Goal: Task Accomplishment & Management: Use online tool/utility

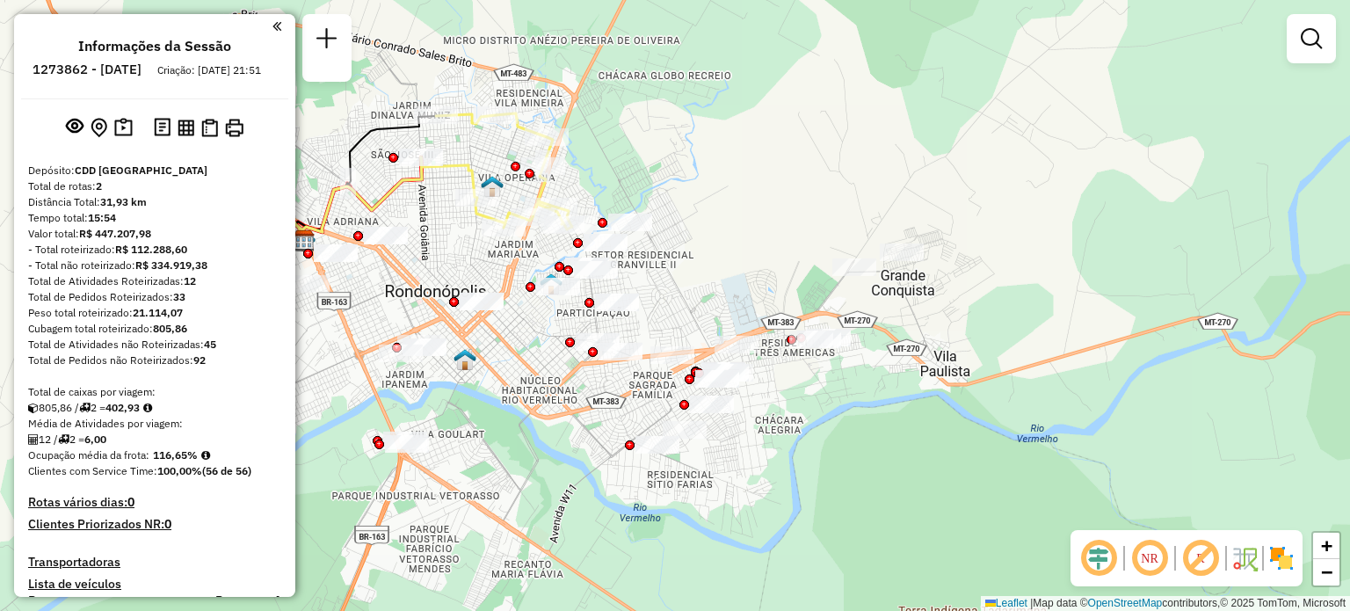
scroll to position [417, 0]
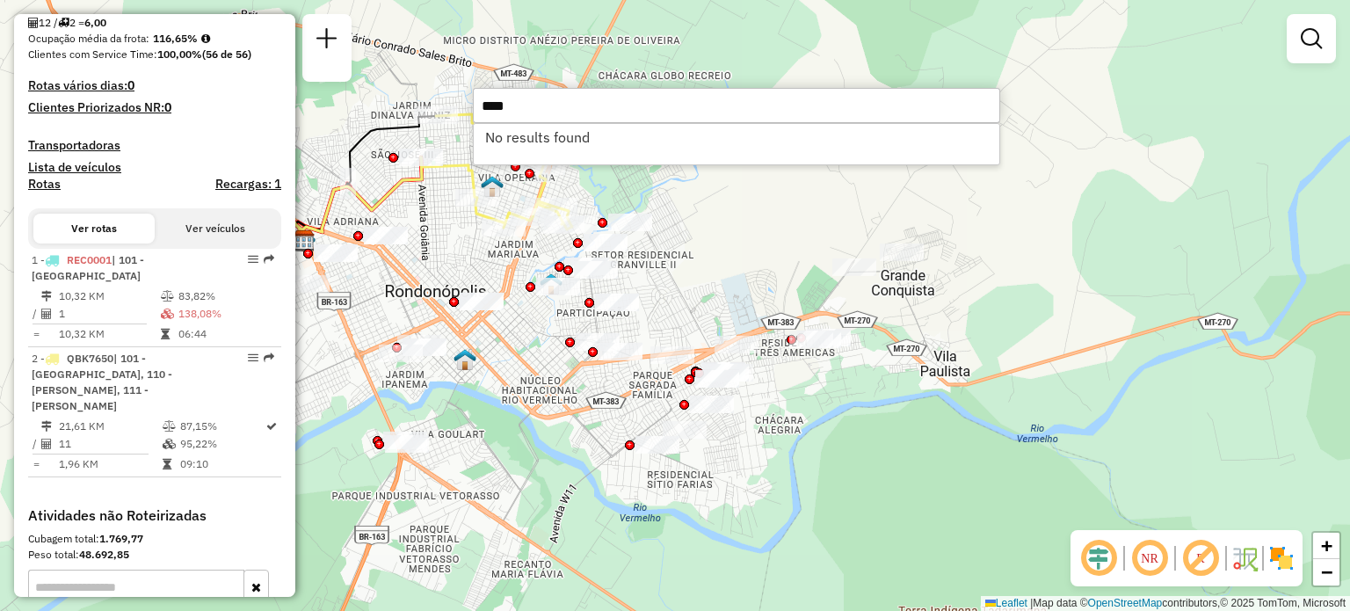
type input "****"
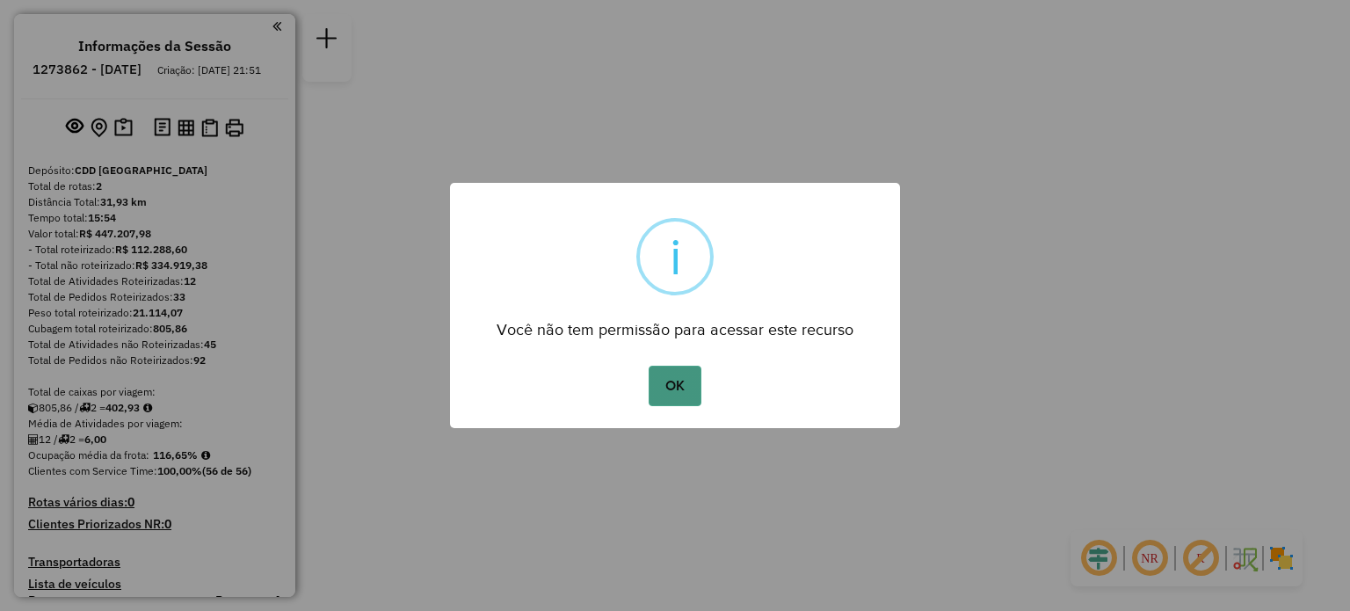
click at [668, 384] on button "OK" at bounding box center [675, 386] width 52 height 40
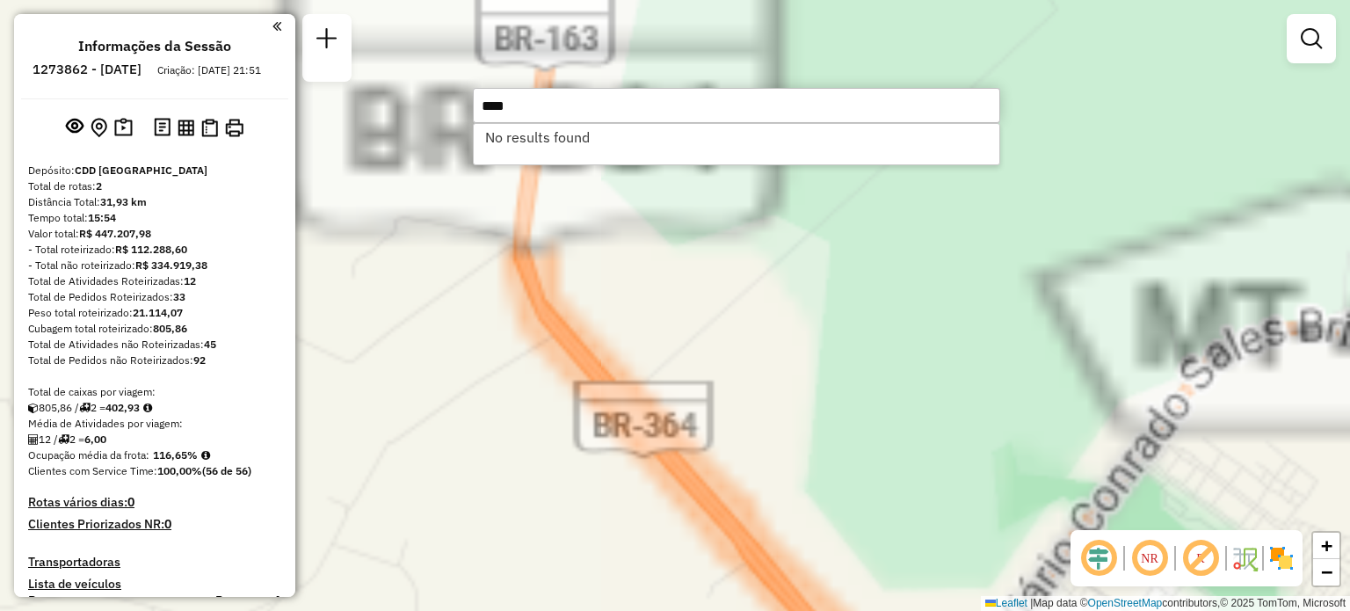
type input "****"
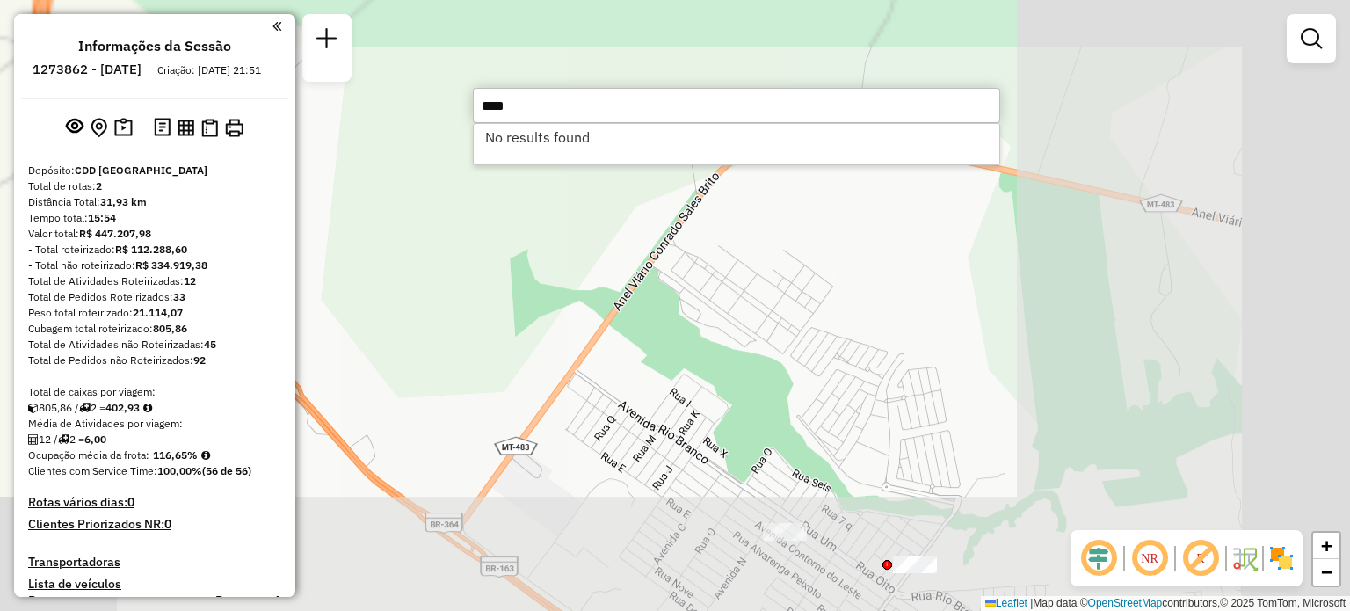
drag, startPoint x: 1027, startPoint y: 400, endPoint x: 395, endPoint y: 108, distance: 696.0
click at [401, 147] on div "Janela de atendimento Grade de atendimento Capacidade Transportadoras Veículos …" at bounding box center [675, 305] width 1350 height 611
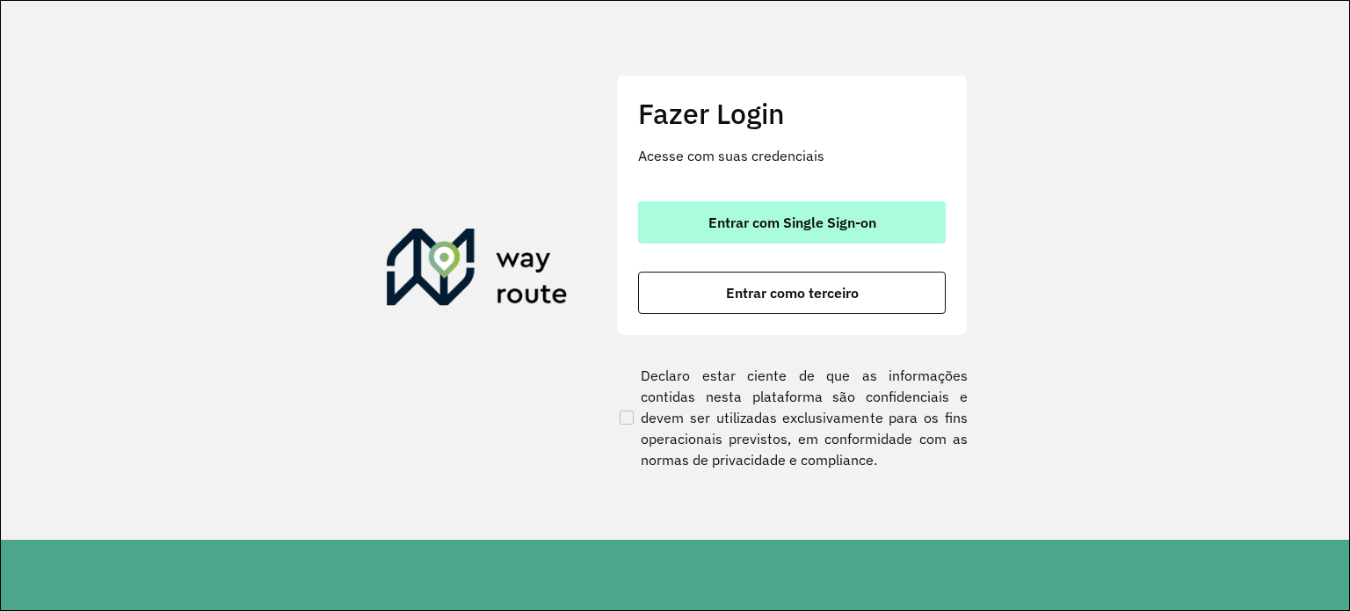
click at [858, 231] on button "Entrar com Single Sign-on" at bounding box center [792, 222] width 308 height 42
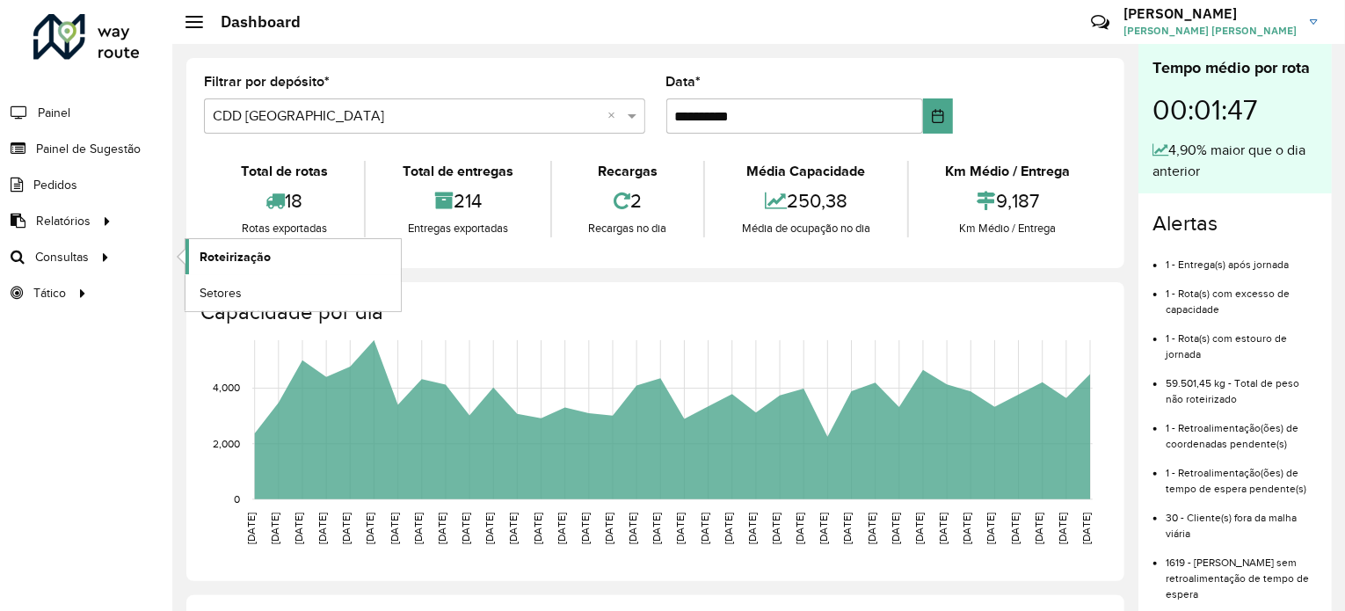
click at [231, 261] on span "Roteirização" at bounding box center [234, 257] width 71 height 18
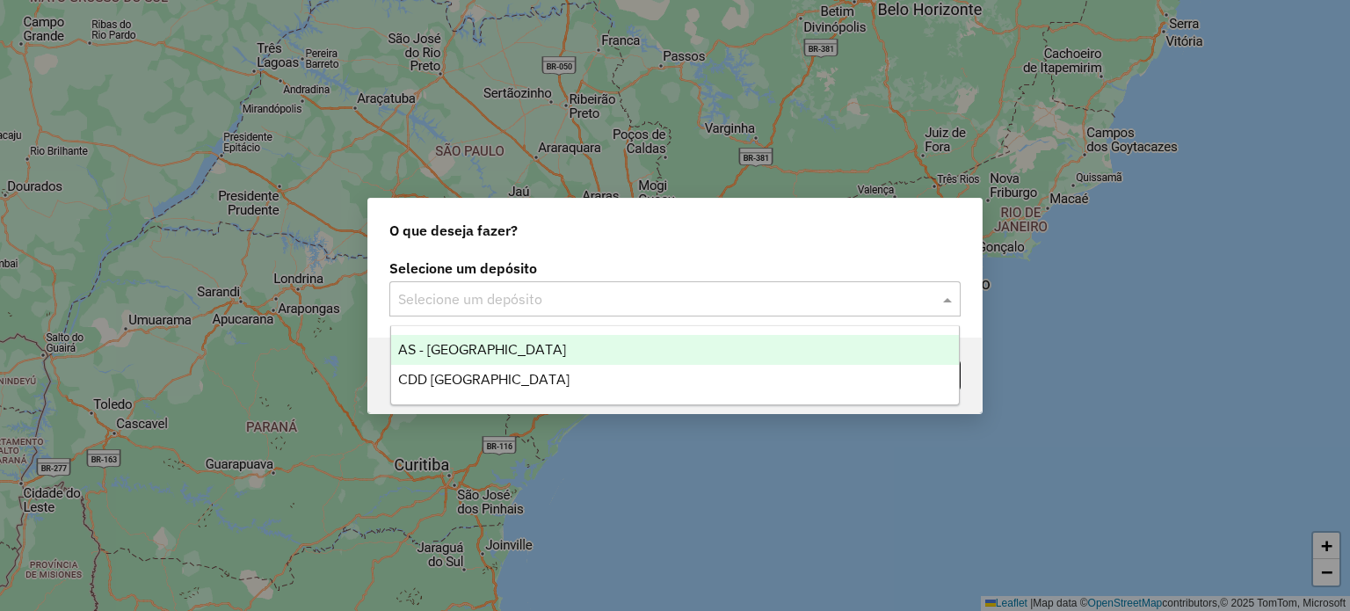
click at [469, 308] on input "text" at bounding box center [657, 299] width 519 height 21
click at [486, 348] on span "AS - [GEOGRAPHIC_DATA]" at bounding box center [482, 349] width 168 height 15
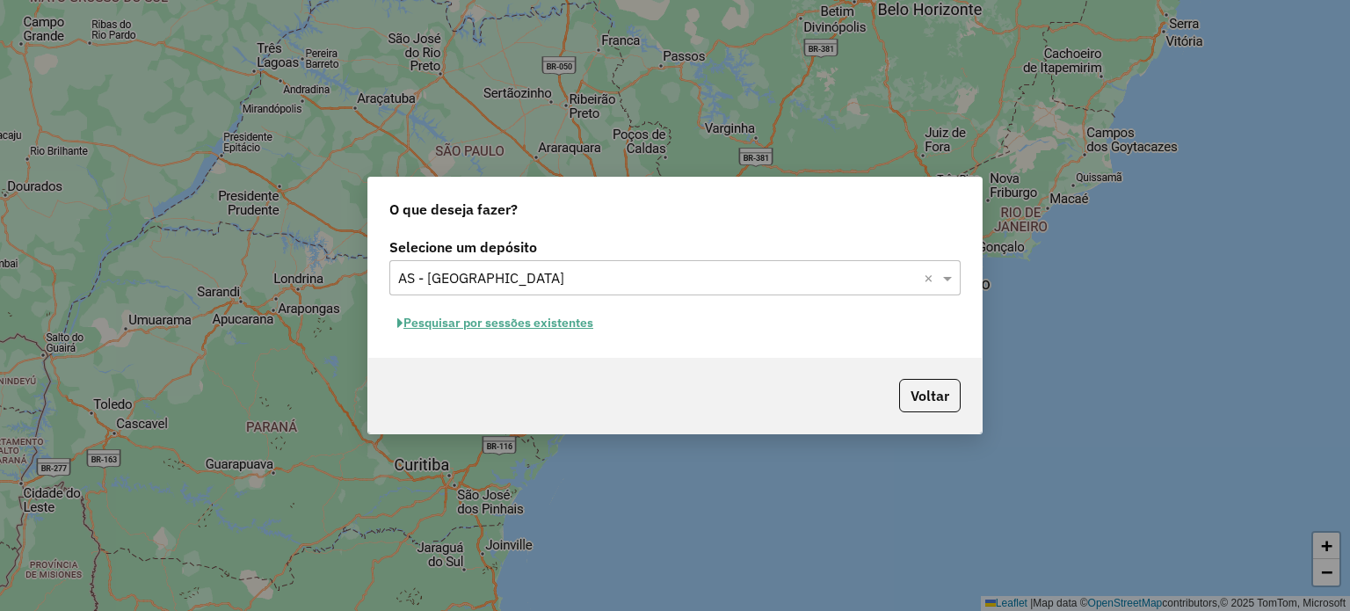
click at [526, 277] on input "text" at bounding box center [657, 278] width 519 height 21
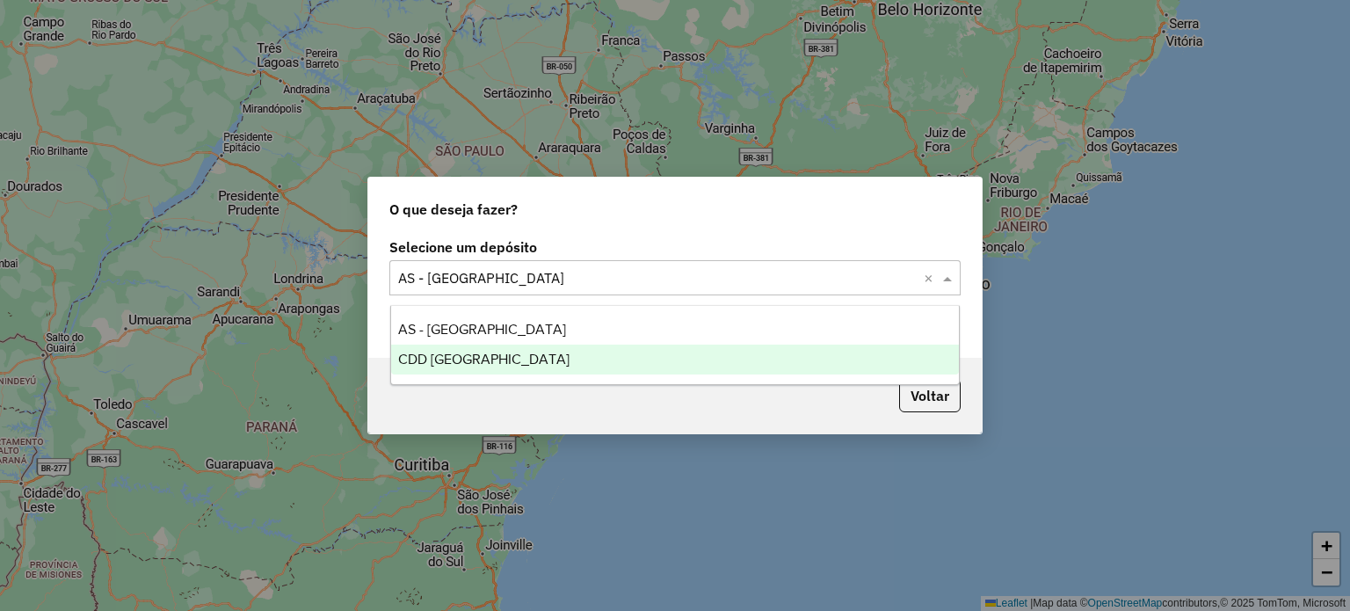
click at [455, 358] on span "CDD [GEOGRAPHIC_DATA]" at bounding box center [483, 359] width 171 height 15
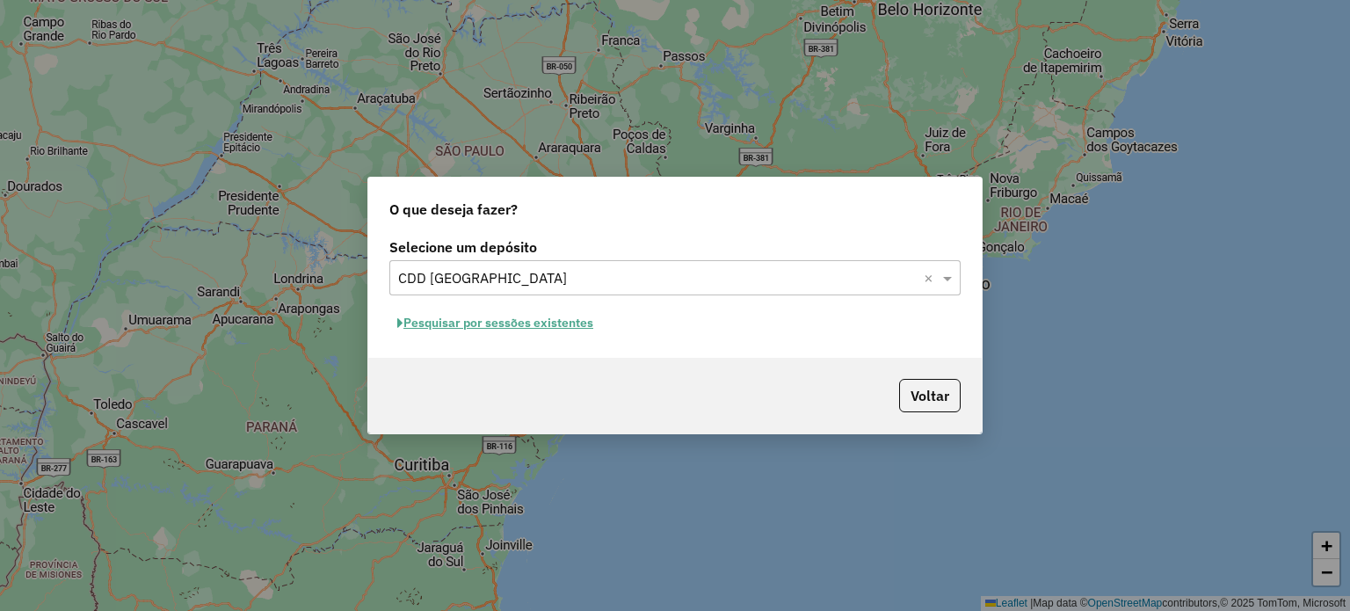
click at [580, 318] on button "Pesquisar por sessões existentes" at bounding box center [495, 322] width 212 height 27
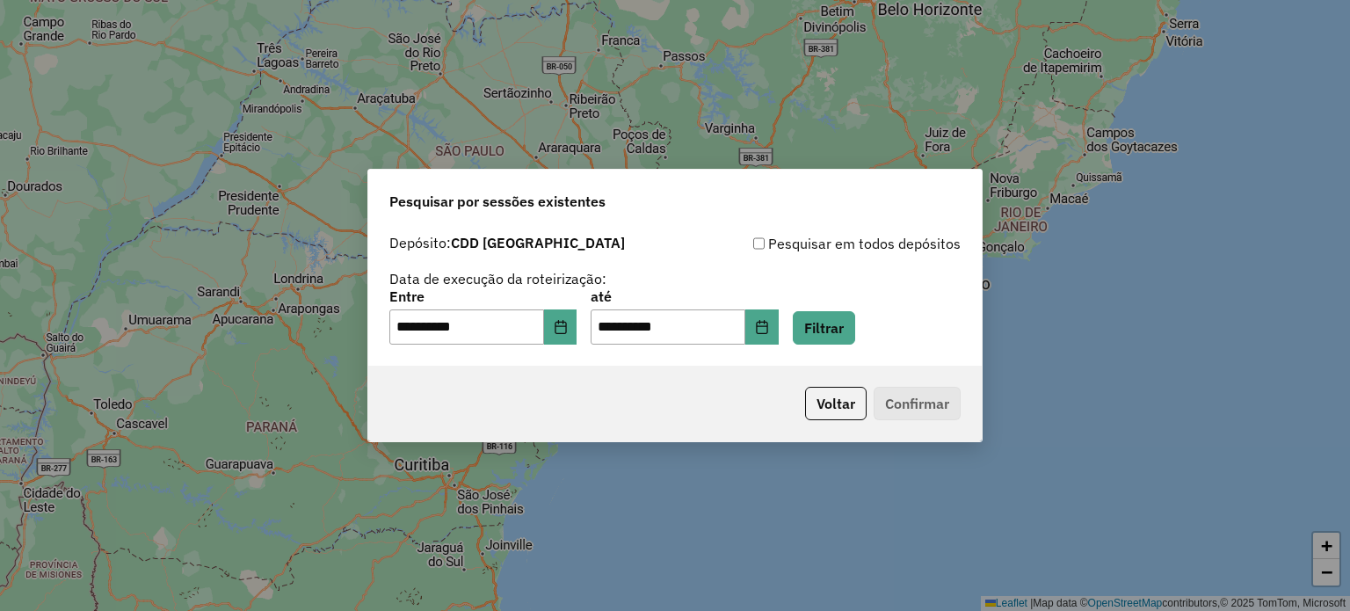
click at [591, 333] on div "**********" at bounding box center [674, 317] width 571 height 54
click at [577, 335] on button "Choose Date" at bounding box center [560, 326] width 33 height 35
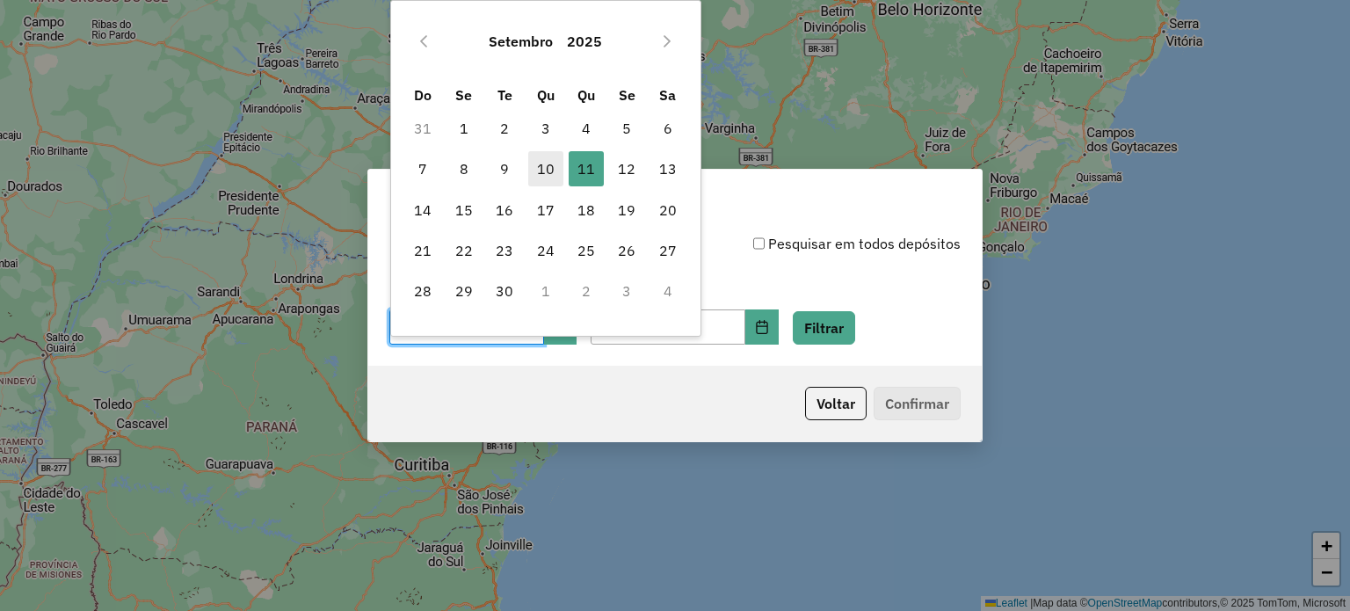
click at [551, 175] on span "10" at bounding box center [545, 168] width 35 height 35
type input "**********"
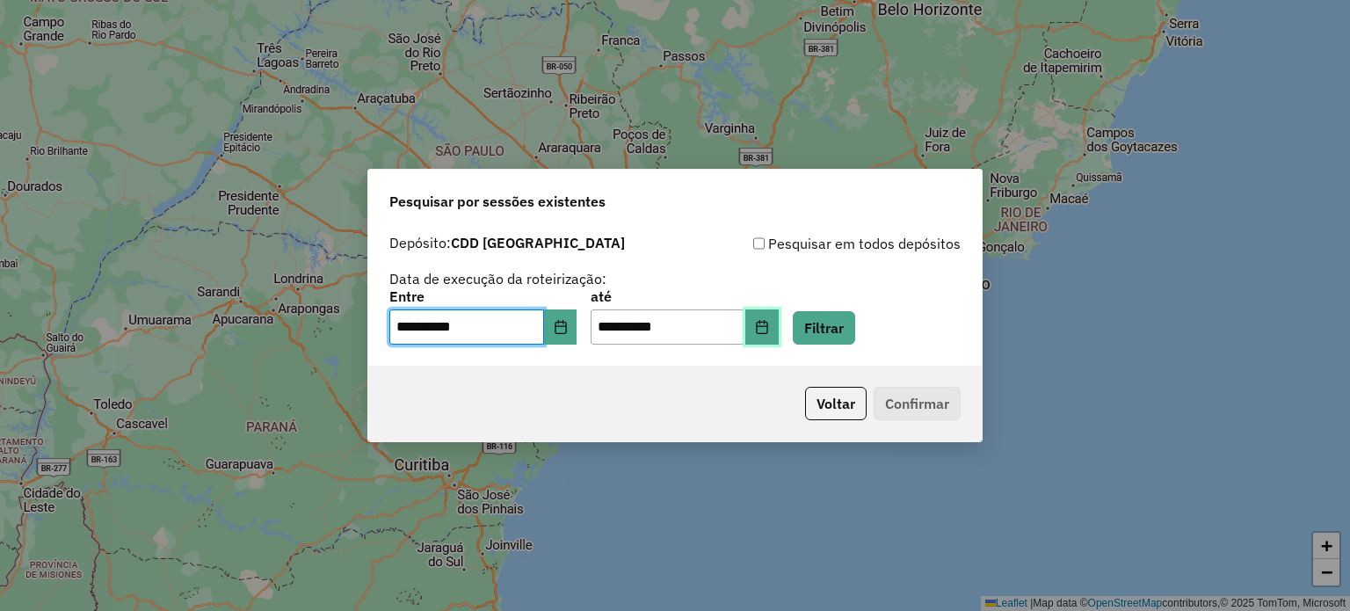
click at [769, 327] on icon "Choose Date" at bounding box center [762, 327] width 14 height 14
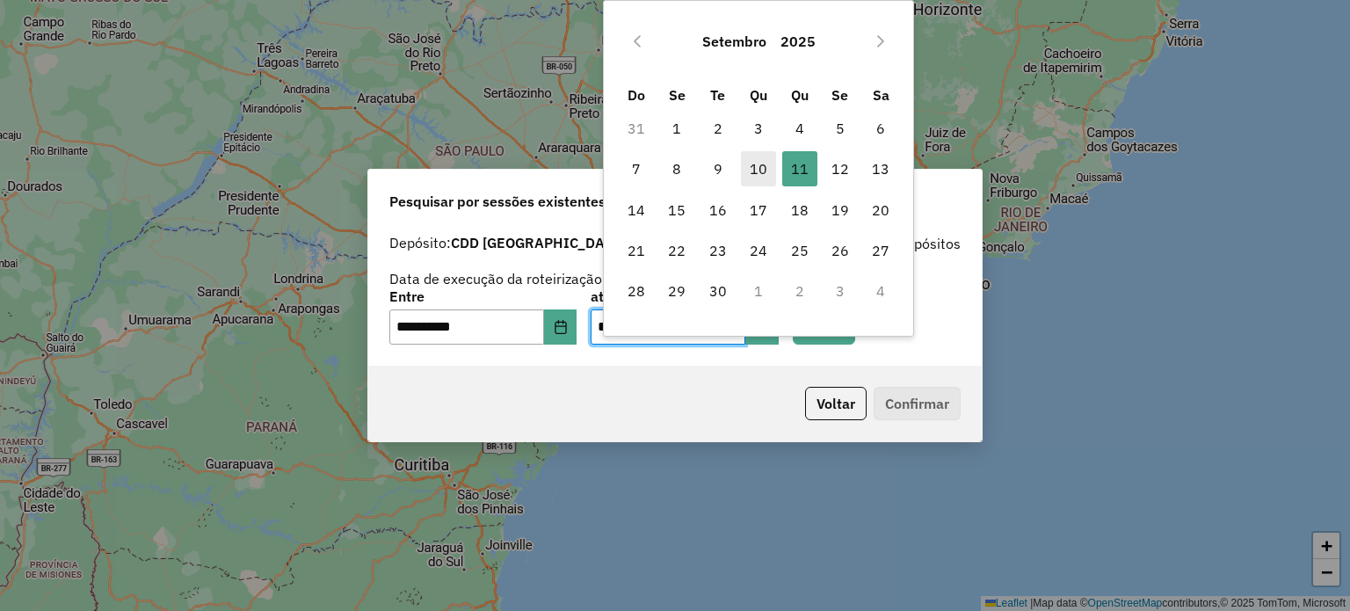
click at [752, 164] on span "10" at bounding box center [758, 168] width 35 height 35
type input "**********"
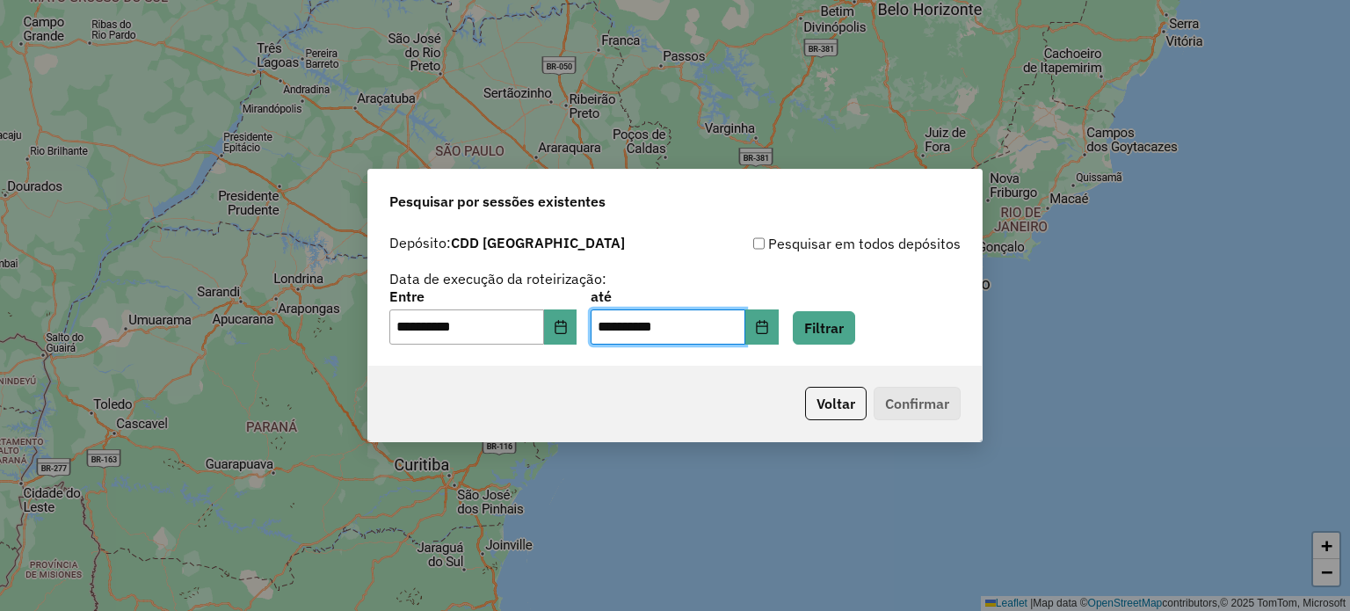
click at [917, 405] on p-footer "Voltar Confirmar" at bounding box center [879, 403] width 163 height 33
click at [882, 331] on div "**********" at bounding box center [674, 317] width 571 height 54
click at [855, 334] on button "Filtrar" at bounding box center [824, 327] width 62 height 33
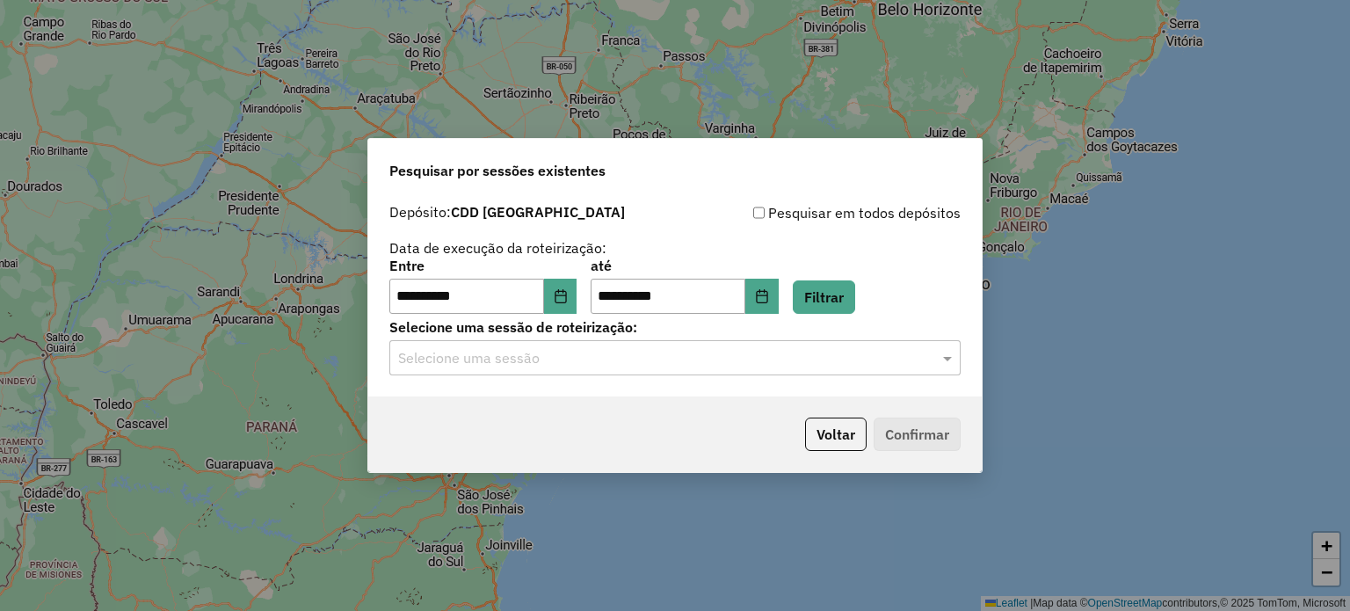
click at [620, 365] on input "text" at bounding box center [657, 358] width 519 height 21
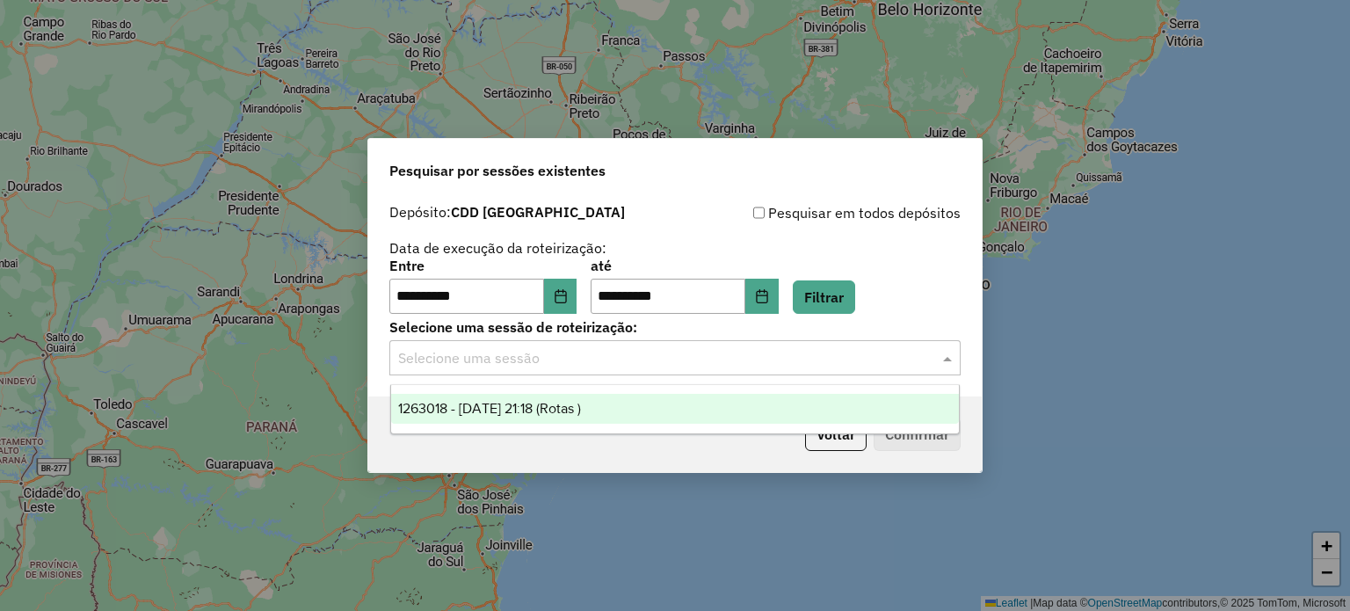
click at [572, 415] on span "1263018 - 10/09/2025 21:18 (Rotas )" at bounding box center [489, 408] width 183 height 15
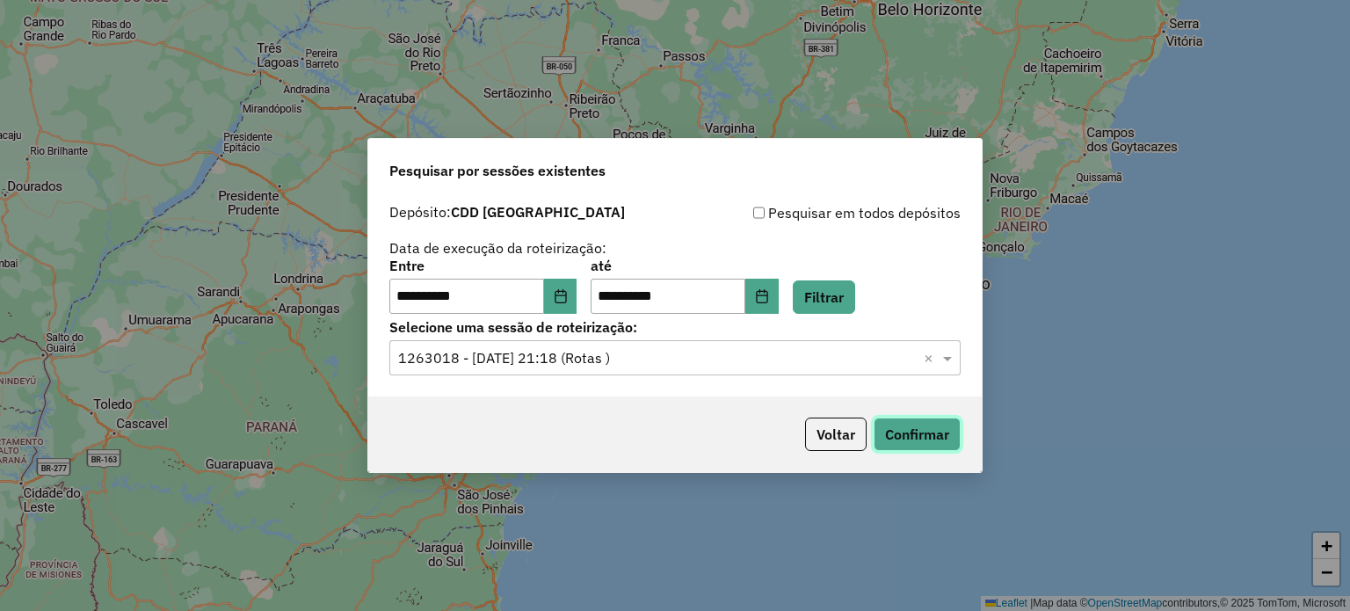
click at [921, 431] on button "Confirmar" at bounding box center [917, 433] width 87 height 33
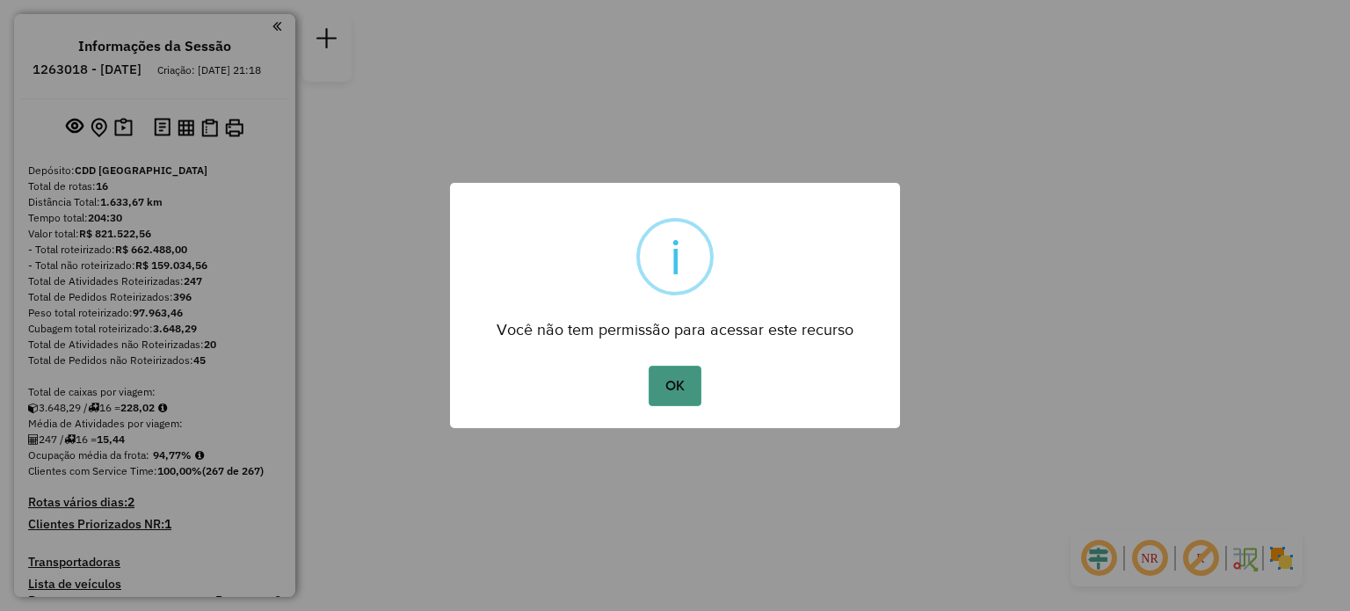
click at [668, 388] on button "OK" at bounding box center [675, 386] width 52 height 40
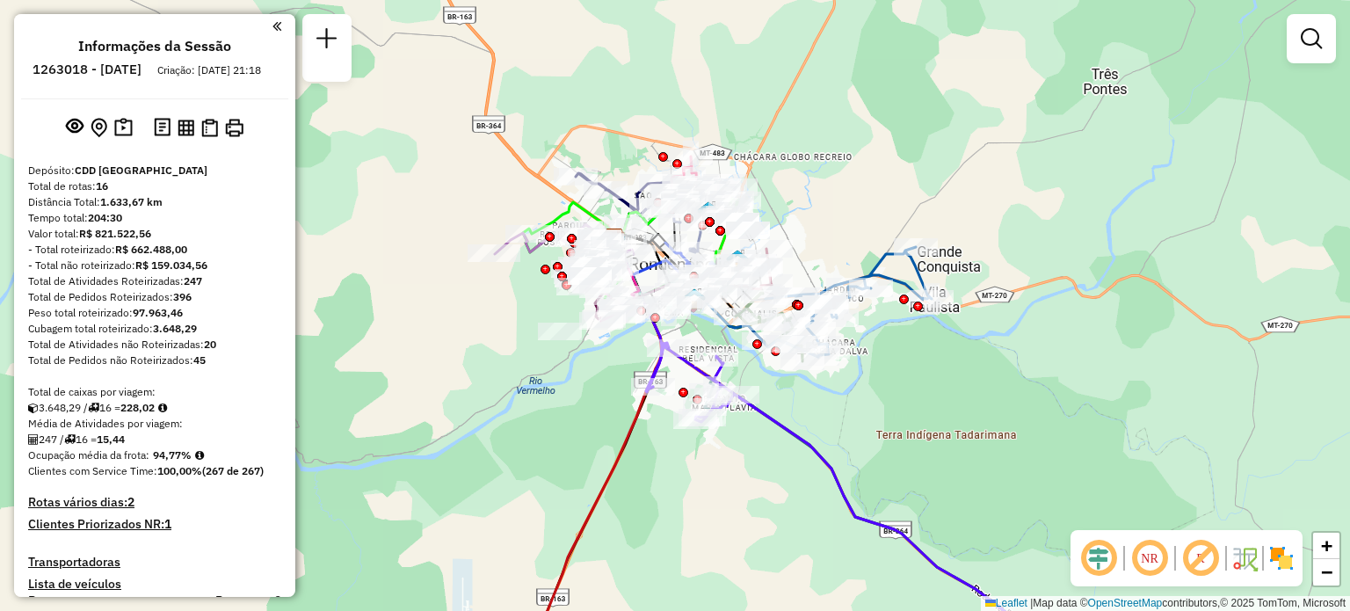
drag, startPoint x: 771, startPoint y: 318, endPoint x: 851, endPoint y: 352, distance: 87.0
click at [852, 352] on div "Janela de atendimento Grade de atendimento Capacidade Transportadoras Veículos …" at bounding box center [675, 305] width 1350 height 611
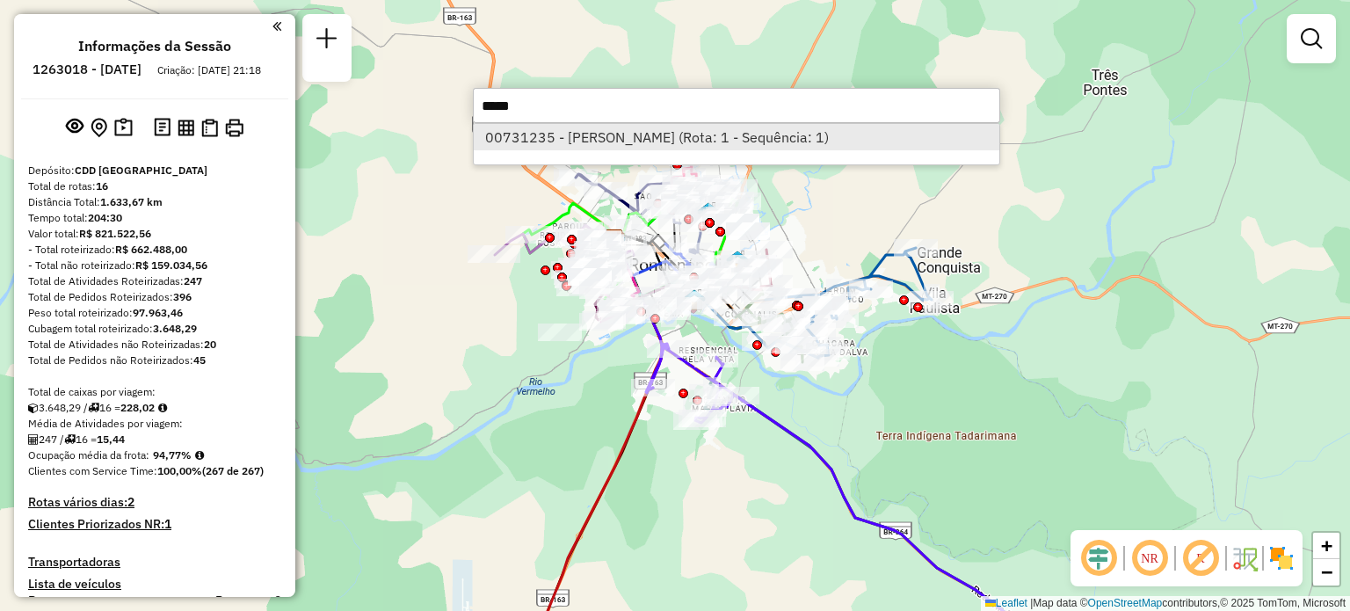
type input "*****"
click at [691, 130] on li "00731235 - [PERSON_NAME] (Rota: 1 - Sequência: 1)" at bounding box center [737, 137] width 526 height 26
select select "**********"
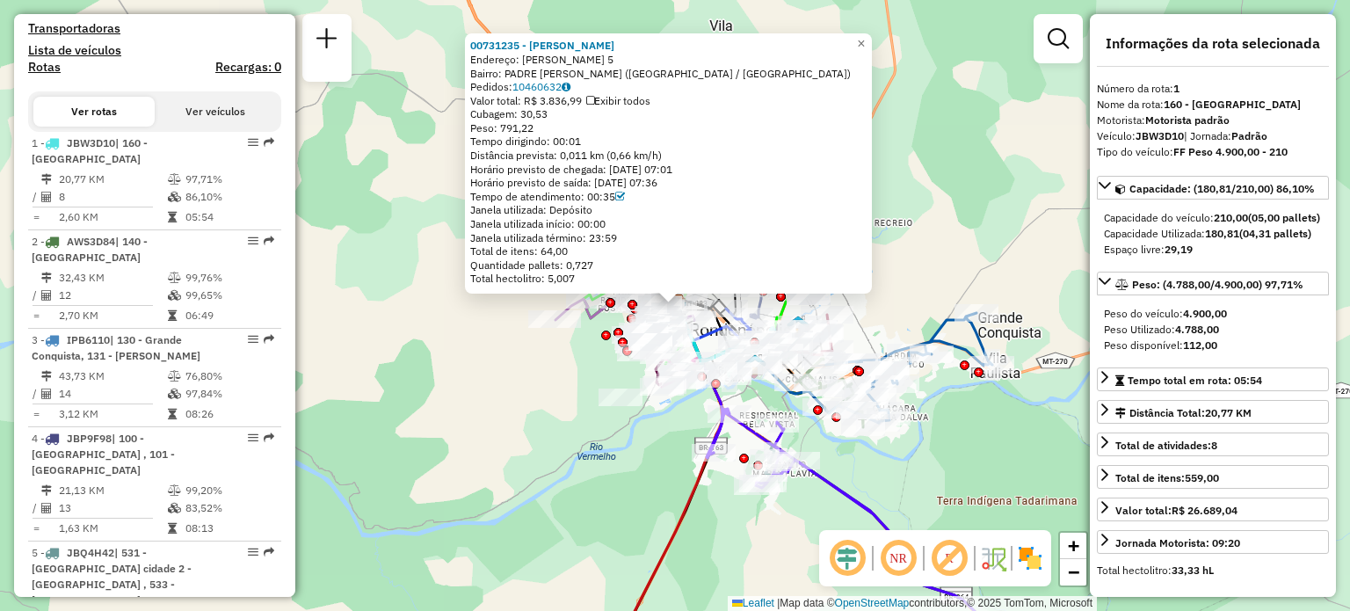
scroll to position [667, 0]
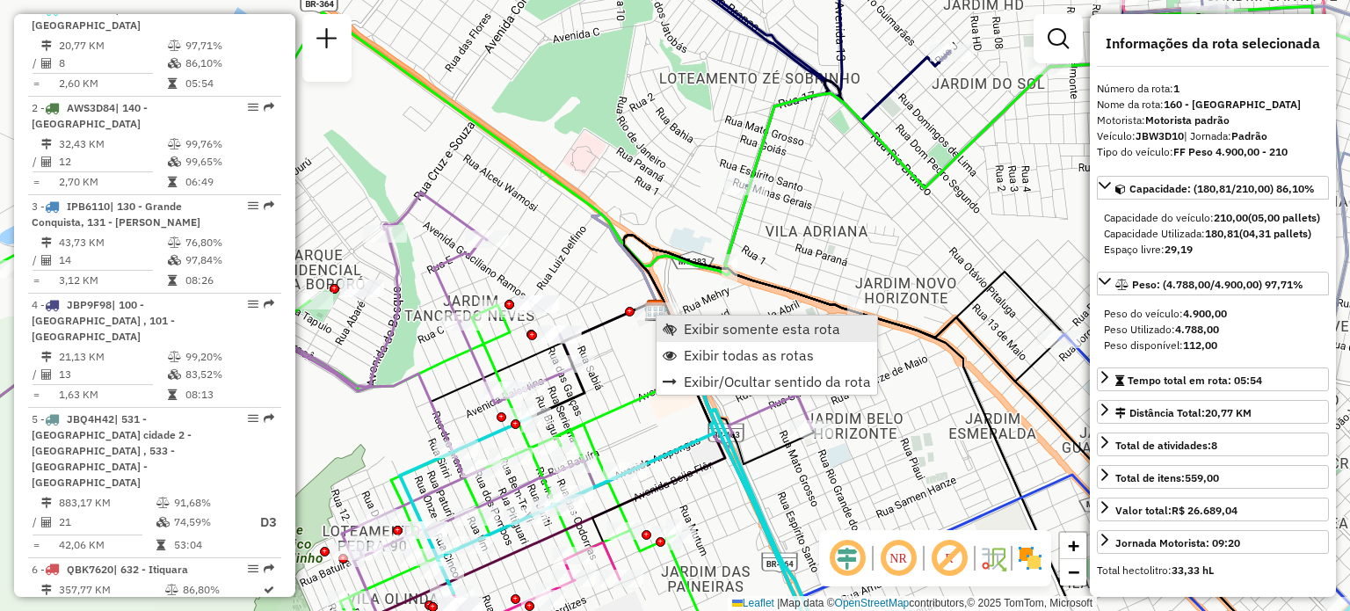
click at [697, 336] on span "Exibir somente esta rota" at bounding box center [762, 329] width 156 height 14
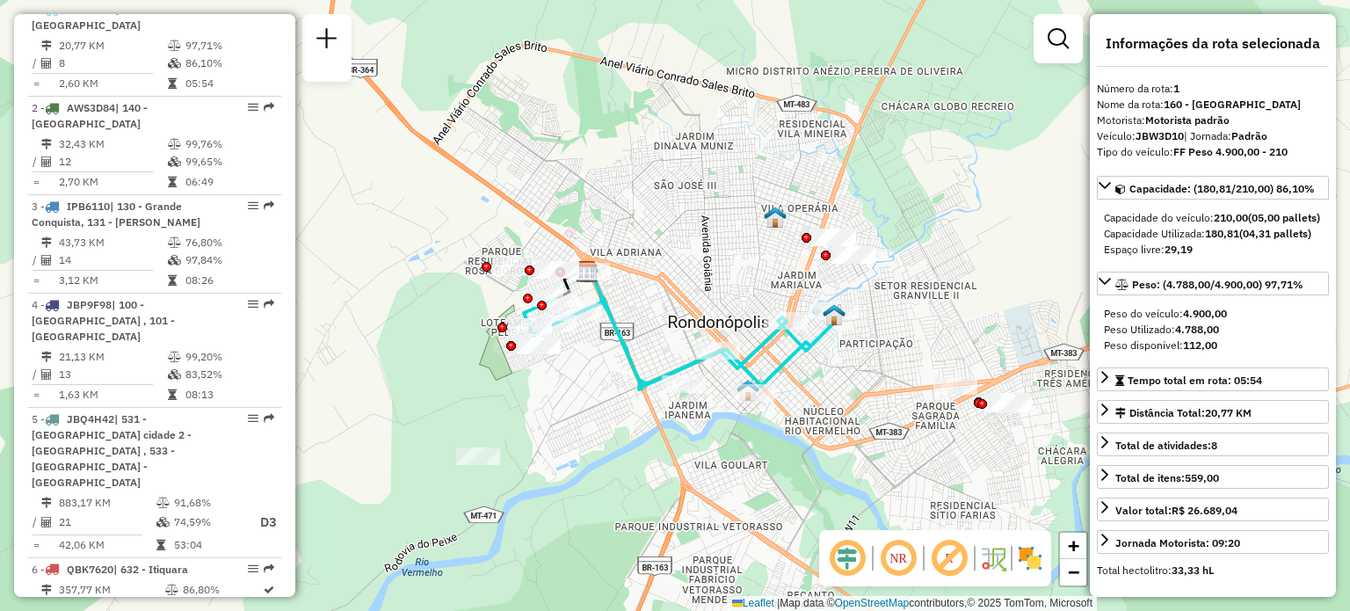
drag, startPoint x: 635, startPoint y: 326, endPoint x: 677, endPoint y: 324, distance: 42.2
click at [677, 324] on div "Janela de atendimento Grade de atendimento Capacidade Transportadoras Veículos …" at bounding box center [675, 305] width 1350 height 611
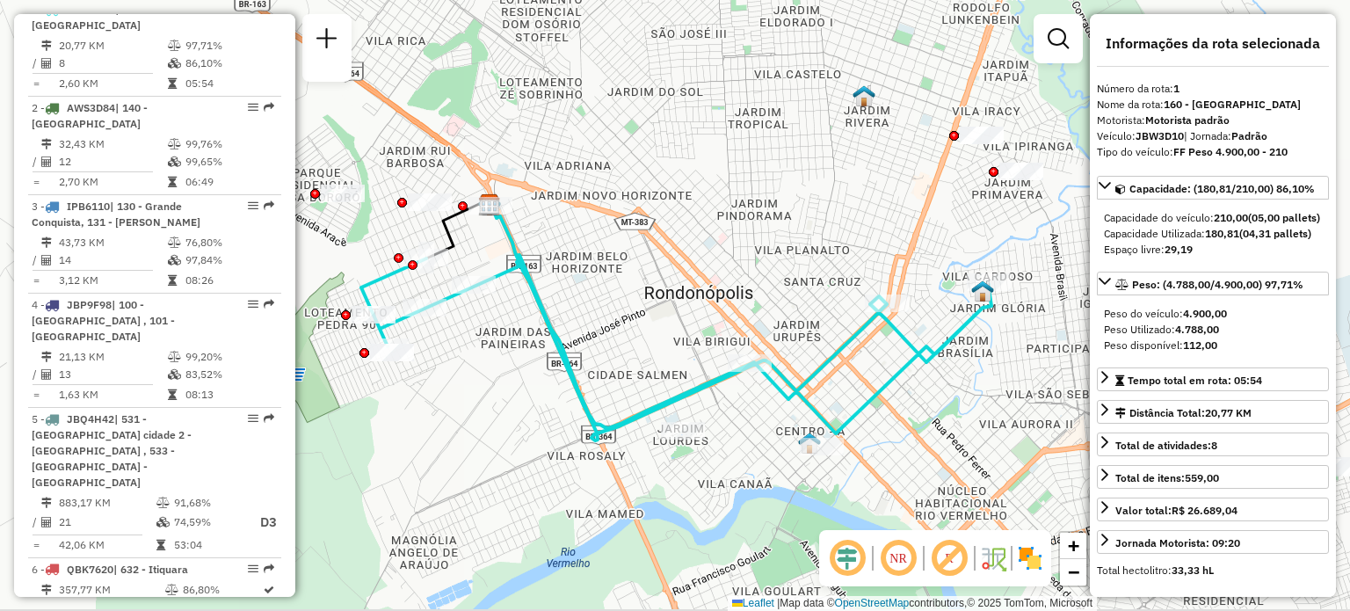
drag, startPoint x: 903, startPoint y: 294, endPoint x: 827, endPoint y: 280, distance: 77.7
click at [827, 280] on div "Janela de atendimento Grade de atendimento Capacidade Transportadoras Veículos …" at bounding box center [675, 305] width 1350 height 611
click at [960, 562] on em at bounding box center [949, 558] width 42 height 42
click at [902, 565] on em at bounding box center [898, 558] width 42 height 42
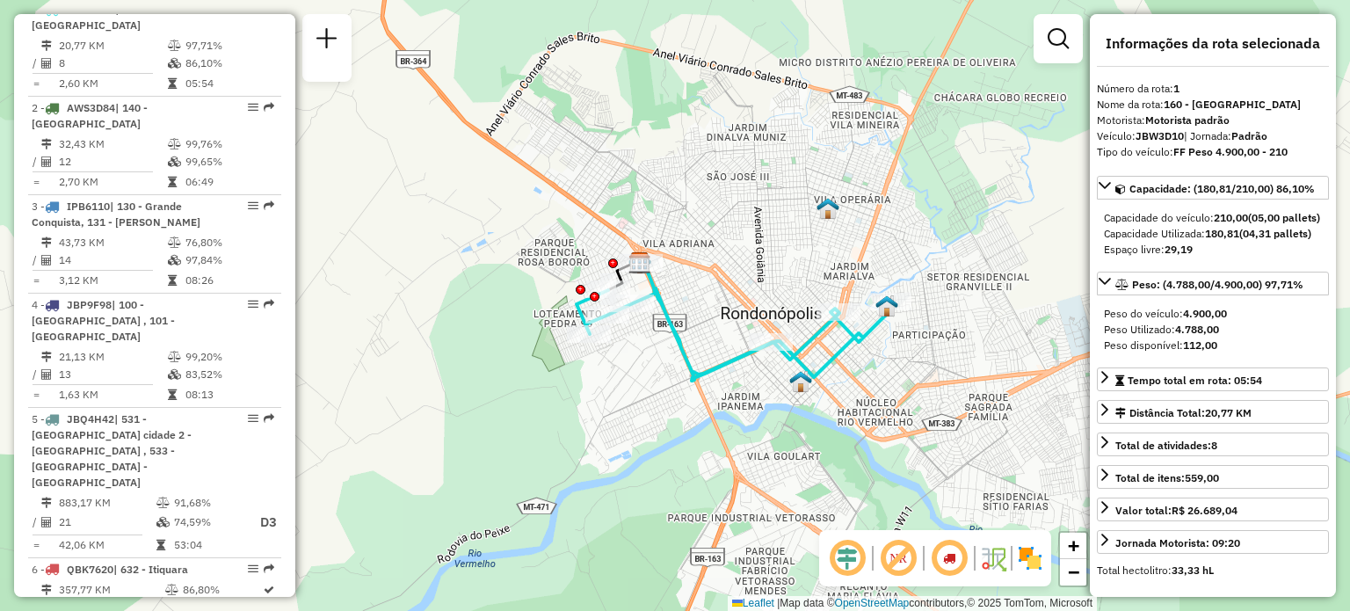
drag, startPoint x: 902, startPoint y: 372, endPoint x: 872, endPoint y: 370, distance: 29.9
click at [872, 370] on div "Janela de atendimento Grade de atendimento Capacidade Transportadoras Veículos …" at bounding box center [675, 305] width 1350 height 611
click at [954, 569] on em at bounding box center [949, 558] width 42 height 42
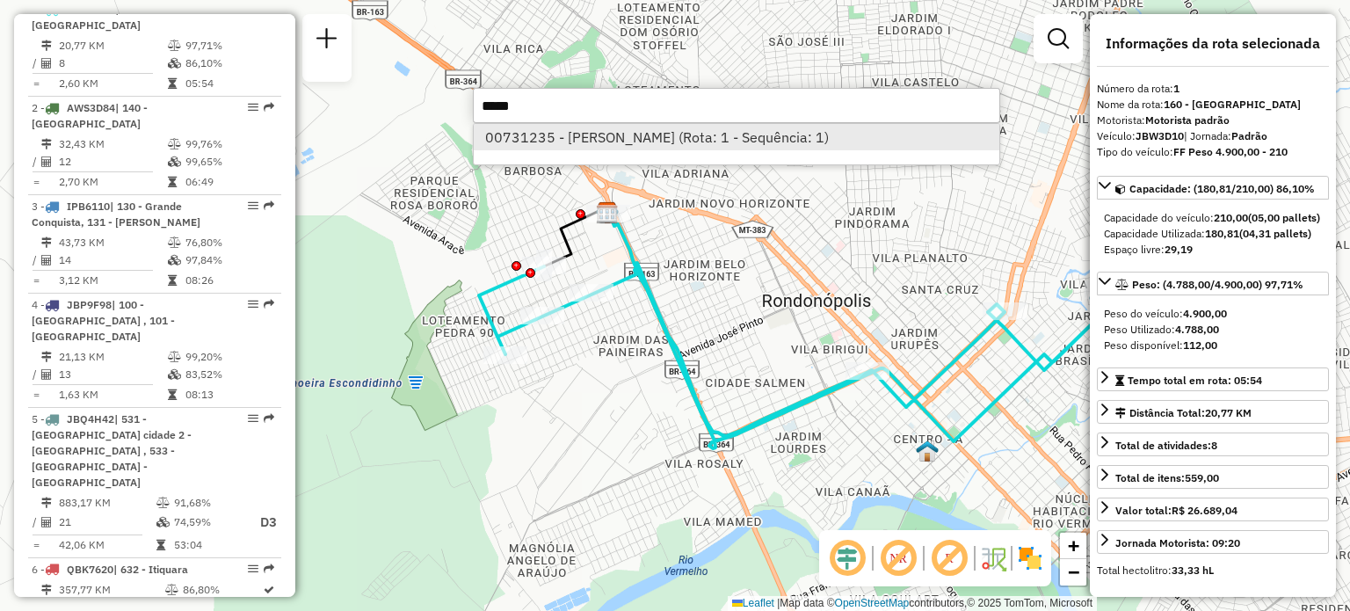
type input "*****"
click at [729, 140] on li "00731235 - [PERSON_NAME] (Rota: 1 - Sequência: 1)" at bounding box center [737, 137] width 526 height 26
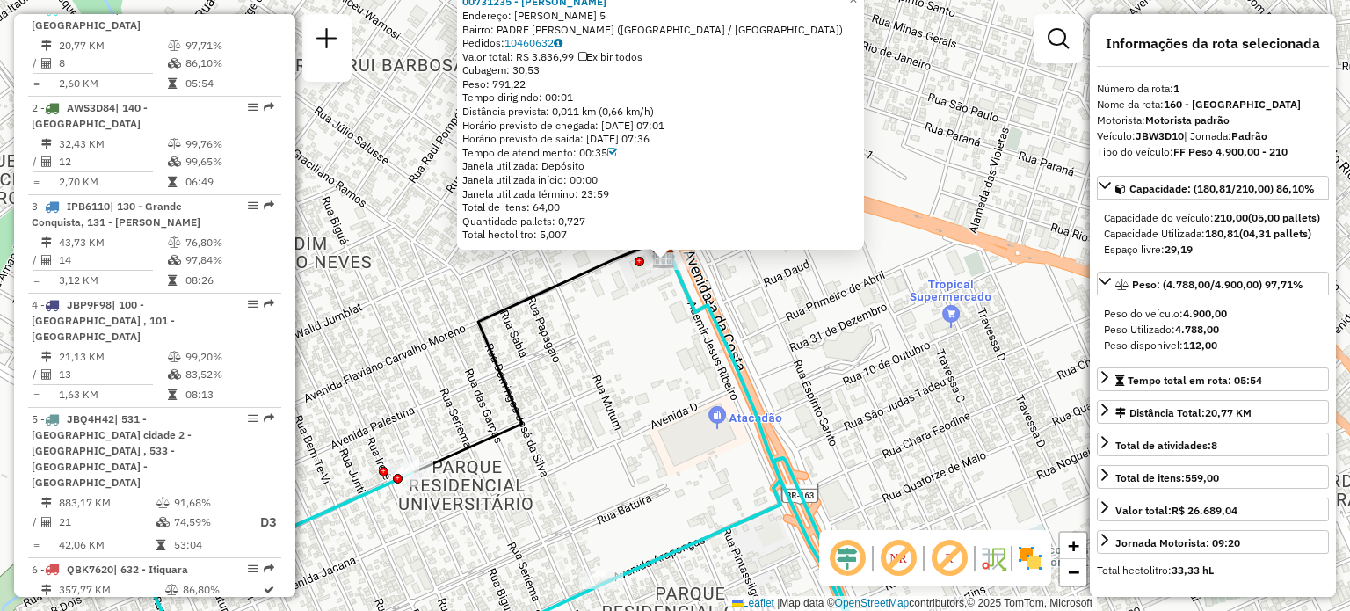
drag, startPoint x: 695, startPoint y: 294, endPoint x: 671, endPoint y: 327, distance: 40.3
click at [671, 327] on icon at bounding box center [520, 478] width 736 height 438
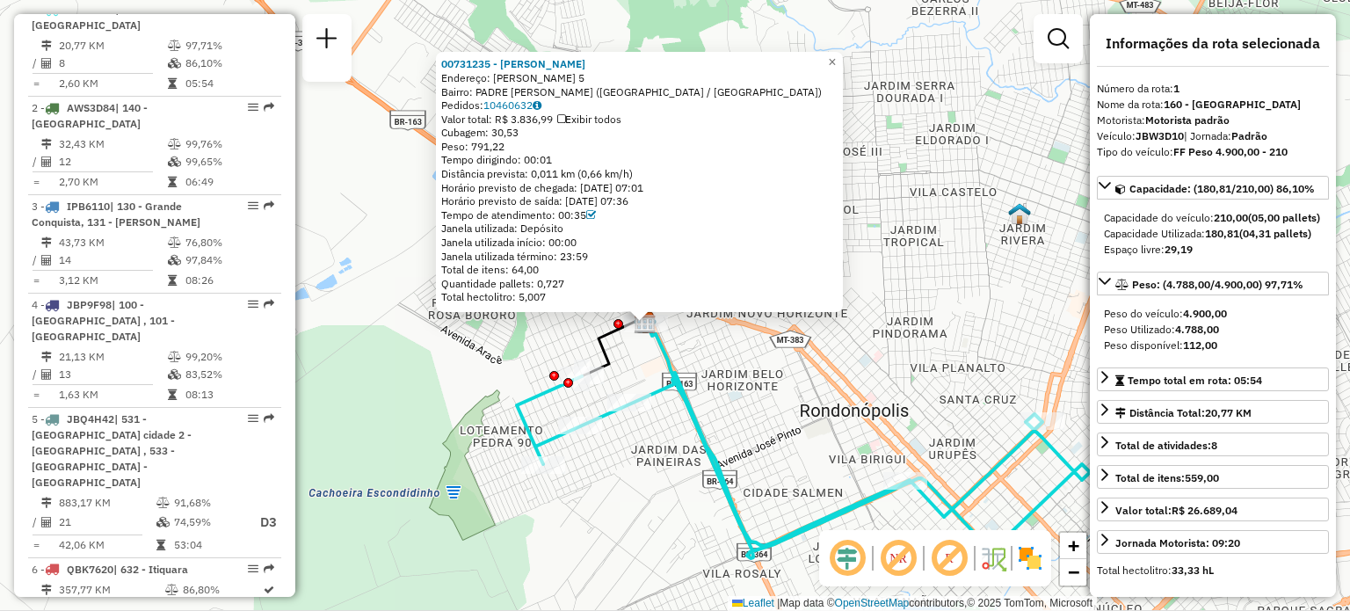
drag, startPoint x: 757, startPoint y: 455, endPoint x: 635, endPoint y: 395, distance: 135.6
click at [687, 389] on div "00731235 - [PERSON_NAME]: [PERSON_NAME] 5 Bairro: PADRE [PERSON_NAME] ([GEOGRAP…" at bounding box center [675, 305] width 1350 height 611
